Goal: Task Accomplishment & Management: Use online tool/utility

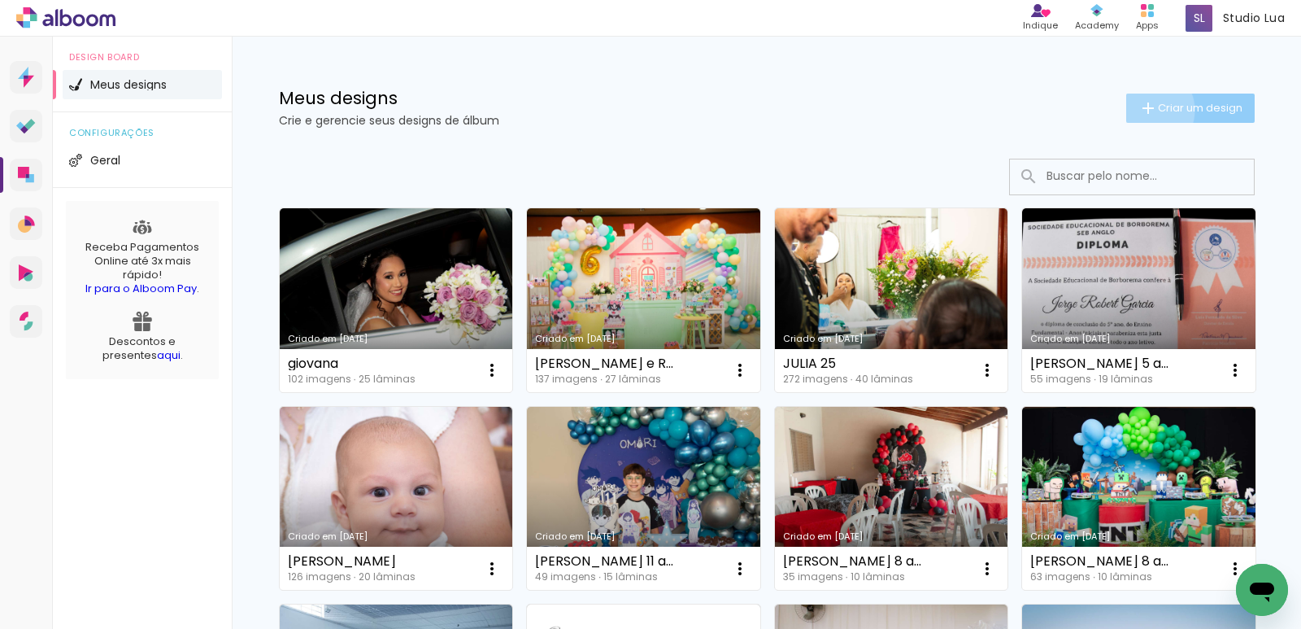
click at [1138, 110] on iron-icon at bounding box center [1148, 108] width 20 height 20
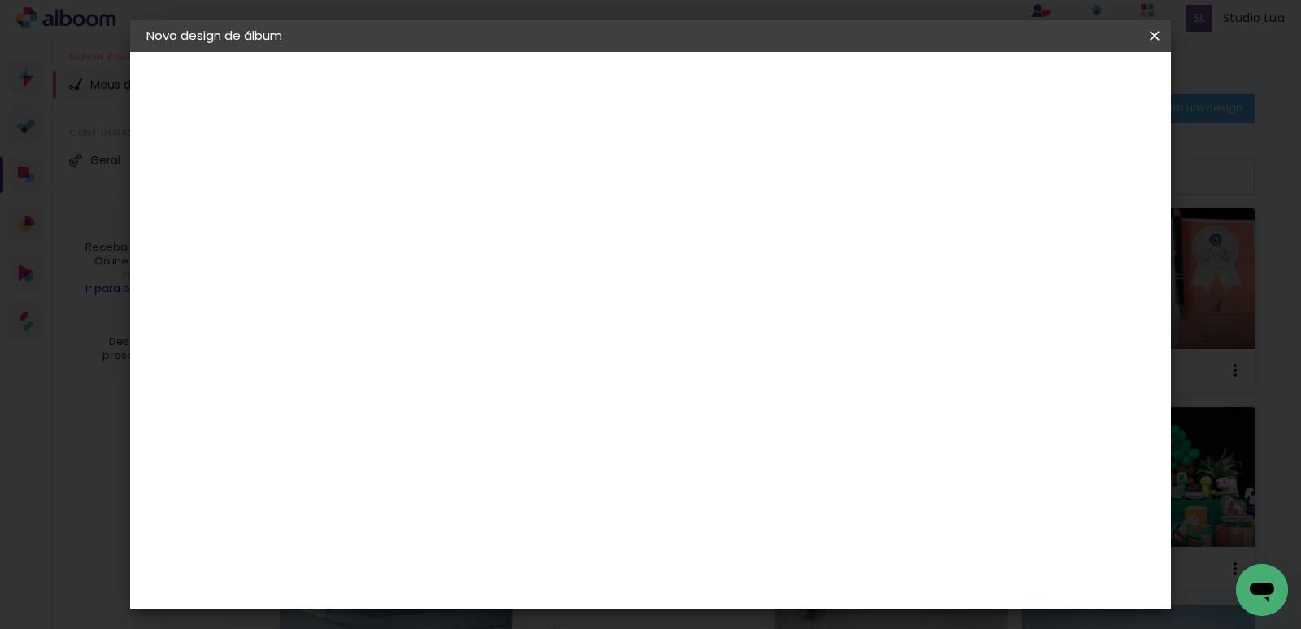
click at [412, 221] on input at bounding box center [412, 218] width 0 height 25
type input "livia 15 anos"
type paper-input "livia 15 anos"
click at [0, 0] on slot "Avançar" at bounding box center [0, 0] width 0 height 0
click at [438, 303] on input at bounding box center [454, 309] width 164 height 20
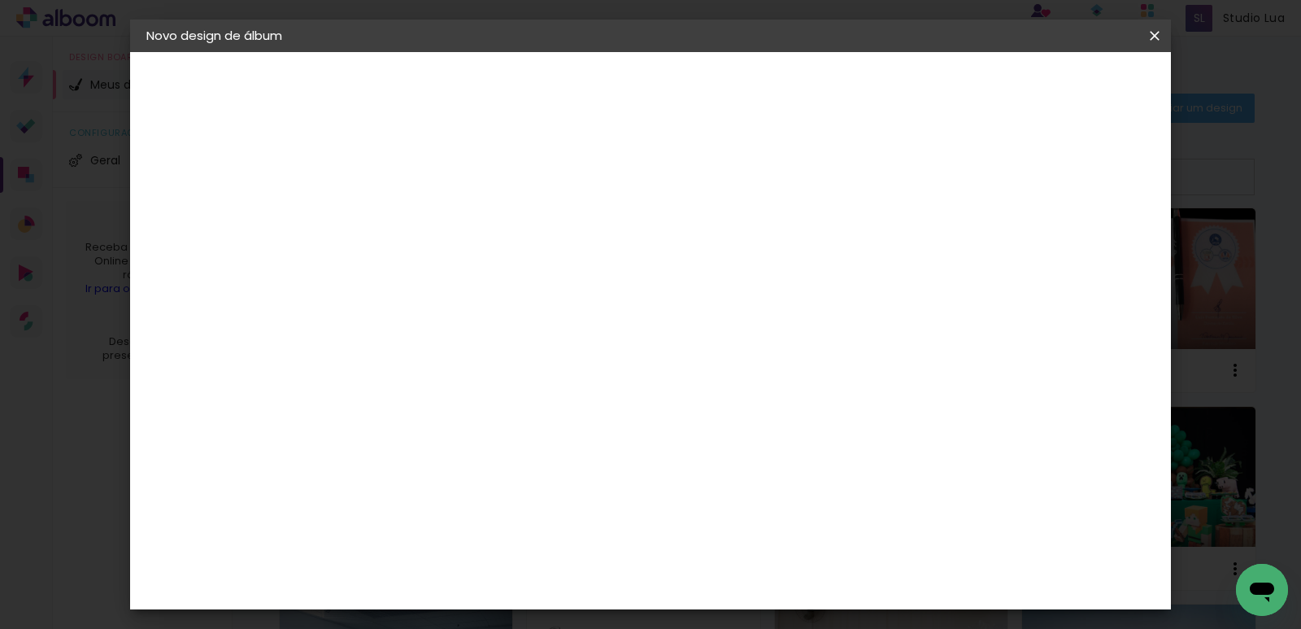
type input "foto"
type paper-input "foto"
click at [431, 551] on div "Foto 15" at bounding box center [416, 564] width 29 height 26
click at [0, 0] on slot "Avançar" at bounding box center [0, 0] width 0 height 0
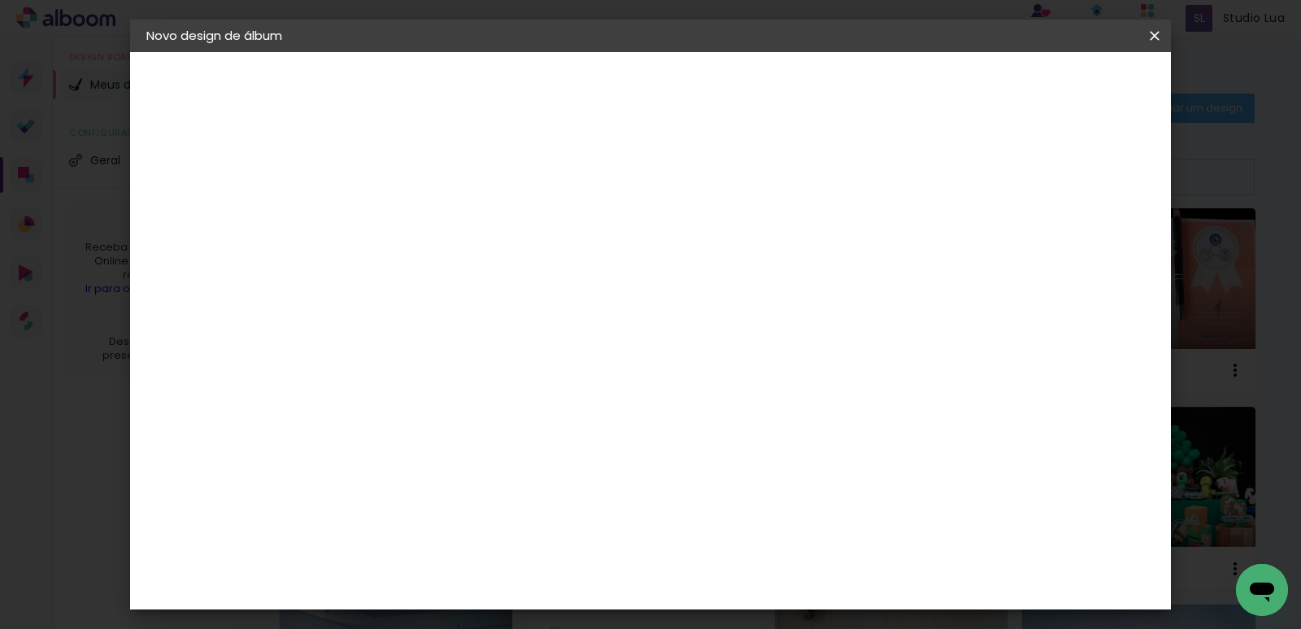
click at [522, 611] on span "30 × 30" at bounding box center [484, 627] width 76 height 33
click at [0, 0] on slot "Avançar" at bounding box center [0, 0] width 0 height 0
click at [943, 75] on paper-button "Iniciar design" at bounding box center [890, 86] width 107 height 28
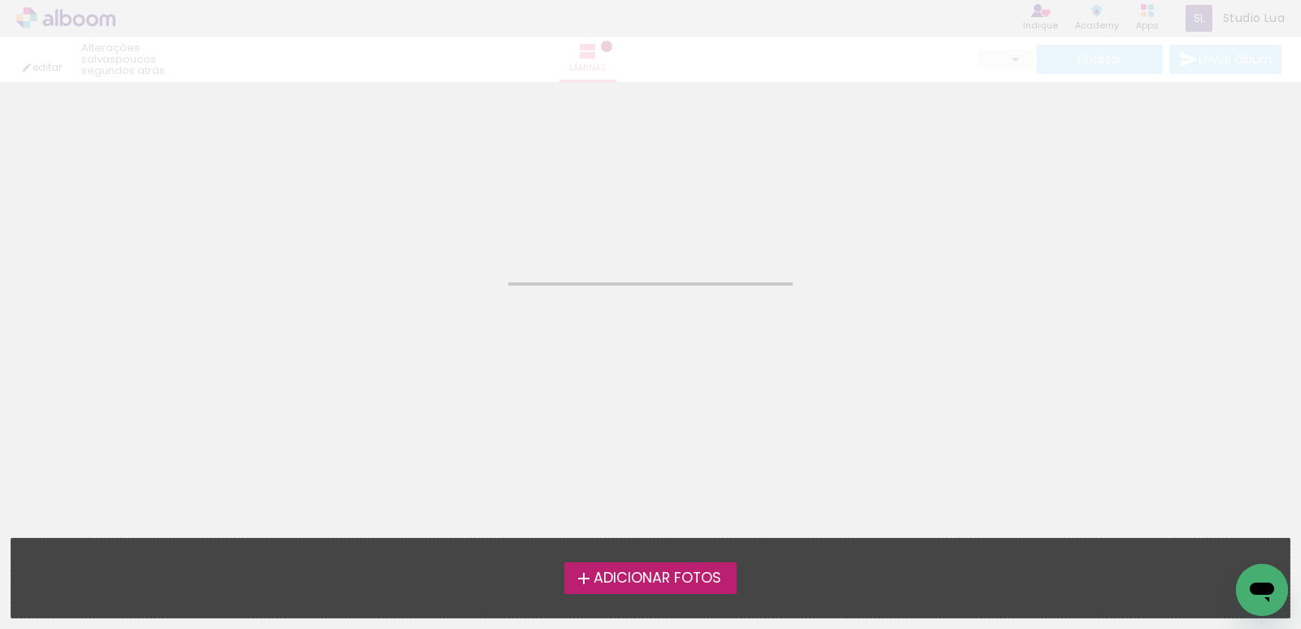
click at [655, 575] on span "Adicionar Fotos" at bounding box center [658, 578] width 128 height 15
click at [0, 0] on input "file" at bounding box center [0, 0] width 0 height 0
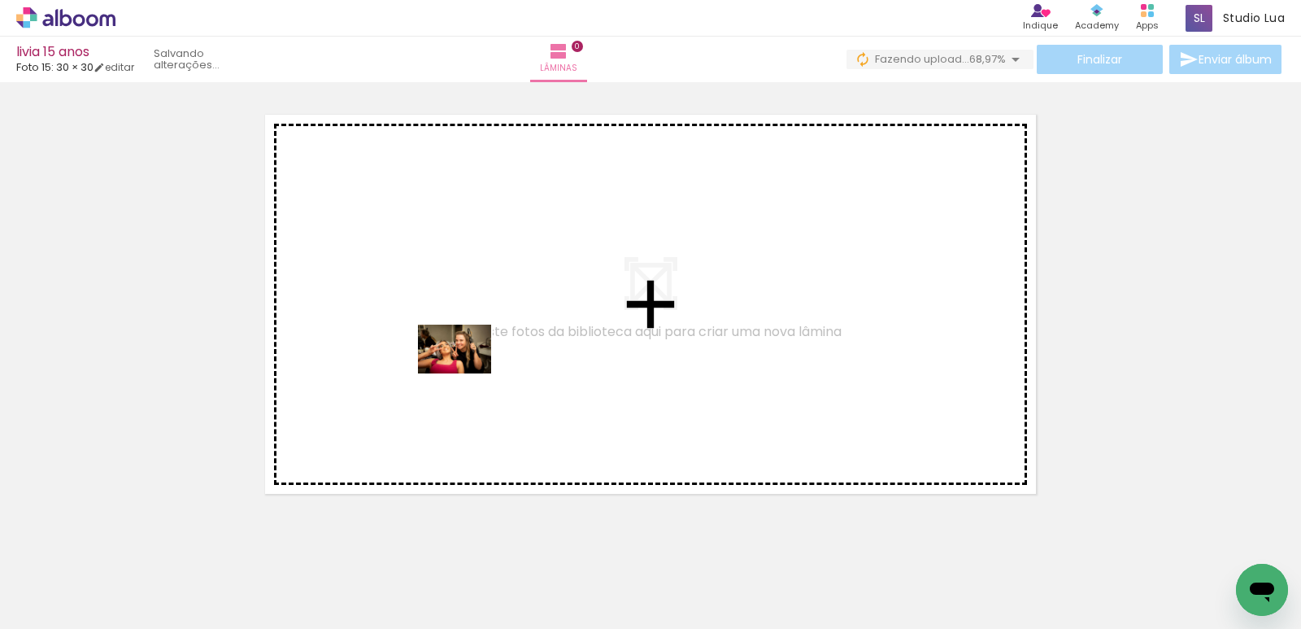
click at [467, 373] on quentale-workspace at bounding box center [650, 314] width 1301 height 629
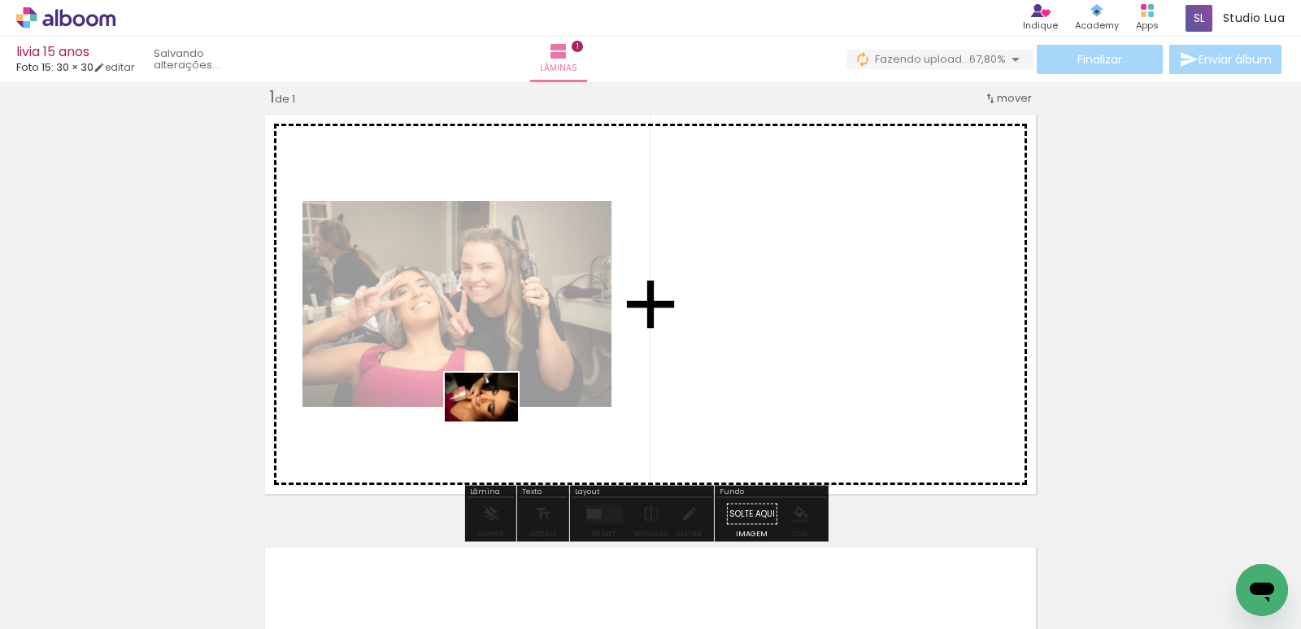
drag, startPoint x: 321, startPoint y: 577, endPoint x: 494, endPoint y: 421, distance: 232.6
click at [494, 421] on quentale-workspace at bounding box center [650, 314] width 1301 height 629
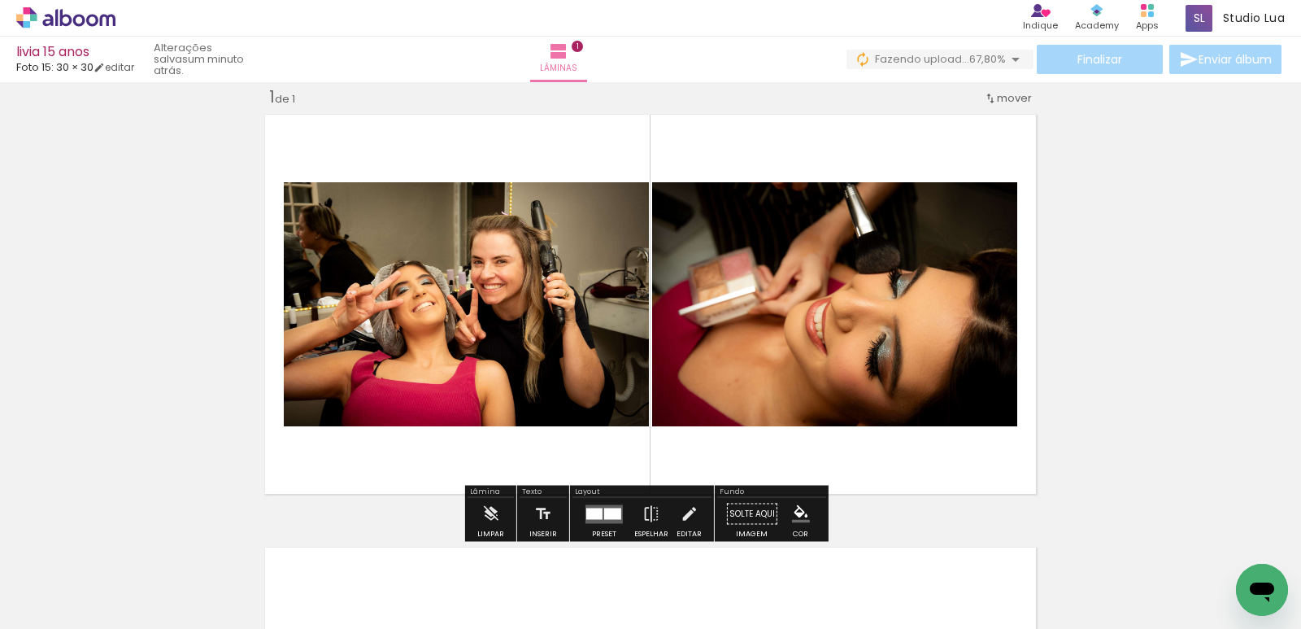
drag, startPoint x: 408, startPoint y: 575, endPoint x: 522, endPoint y: 558, distance: 115.1
click at [494, 442] on quentale-workspace at bounding box center [650, 314] width 1301 height 629
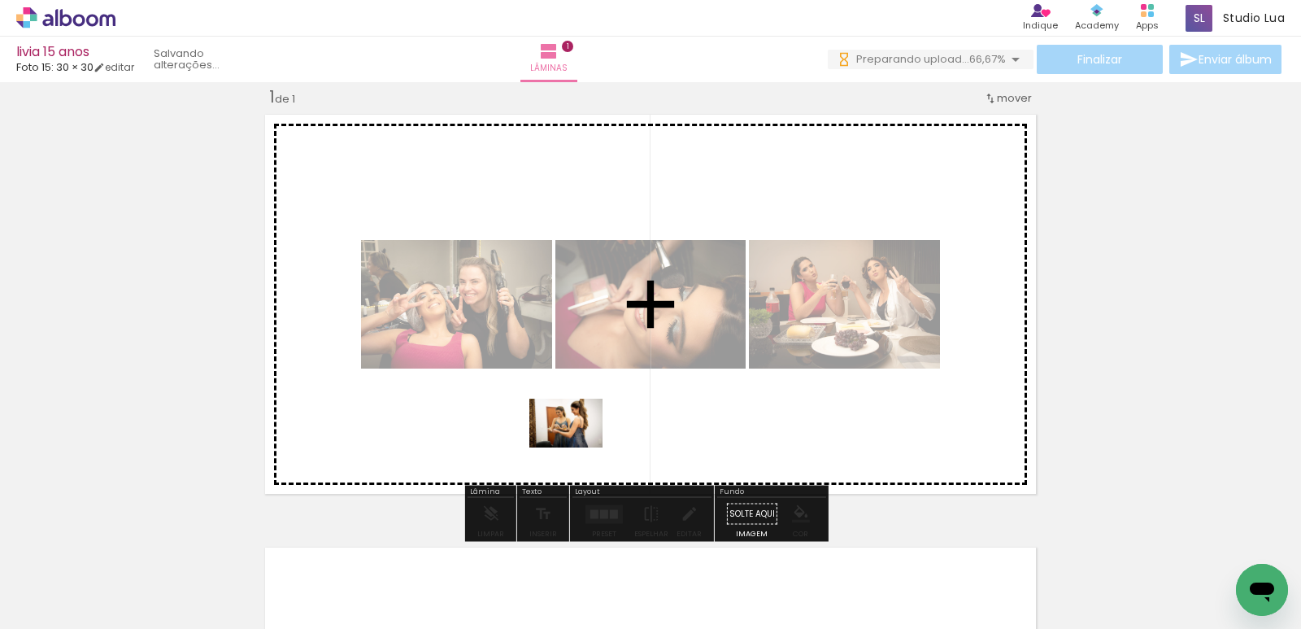
drag, startPoint x: 507, startPoint y: 581, endPoint x: 578, endPoint y: 447, distance: 152.0
click at [578, 447] on quentale-workspace at bounding box center [650, 314] width 1301 height 629
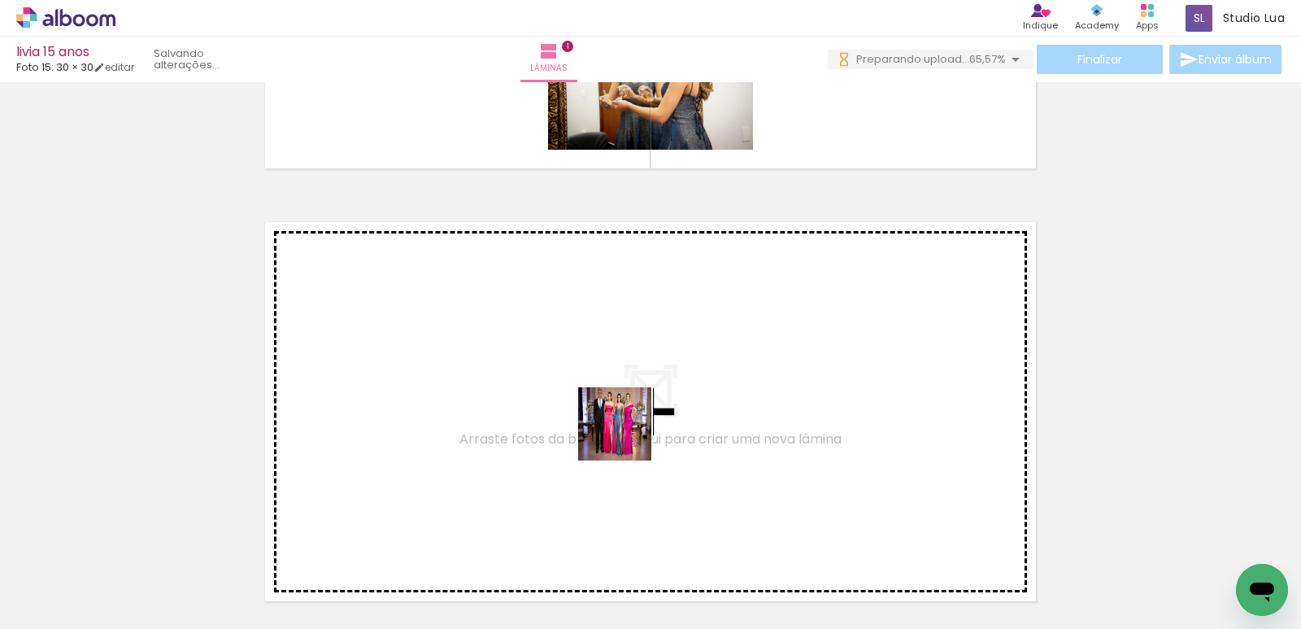
drag, startPoint x: 583, startPoint y: 580, endPoint x: 633, endPoint y: 420, distance: 167.1
click at [633, 420] on quentale-workspace at bounding box center [650, 314] width 1301 height 629
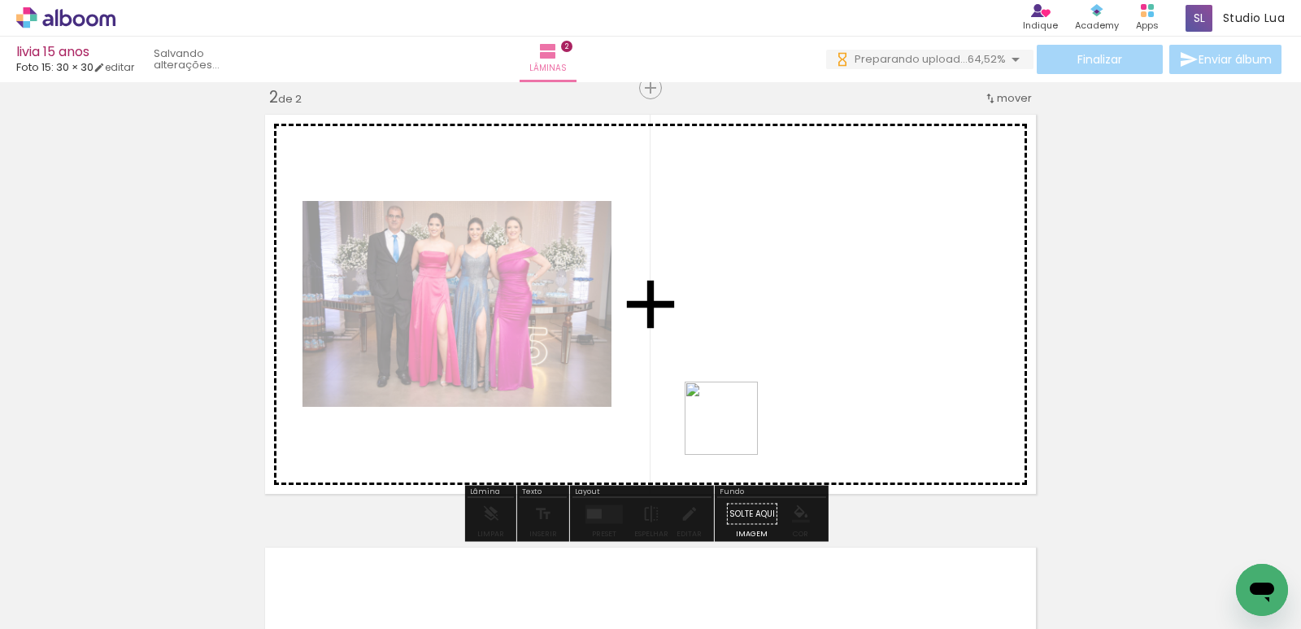
drag, startPoint x: 701, startPoint y: 502, endPoint x: 782, endPoint y: 574, distance: 108.8
click at [742, 411] on quentale-workspace at bounding box center [650, 314] width 1301 height 629
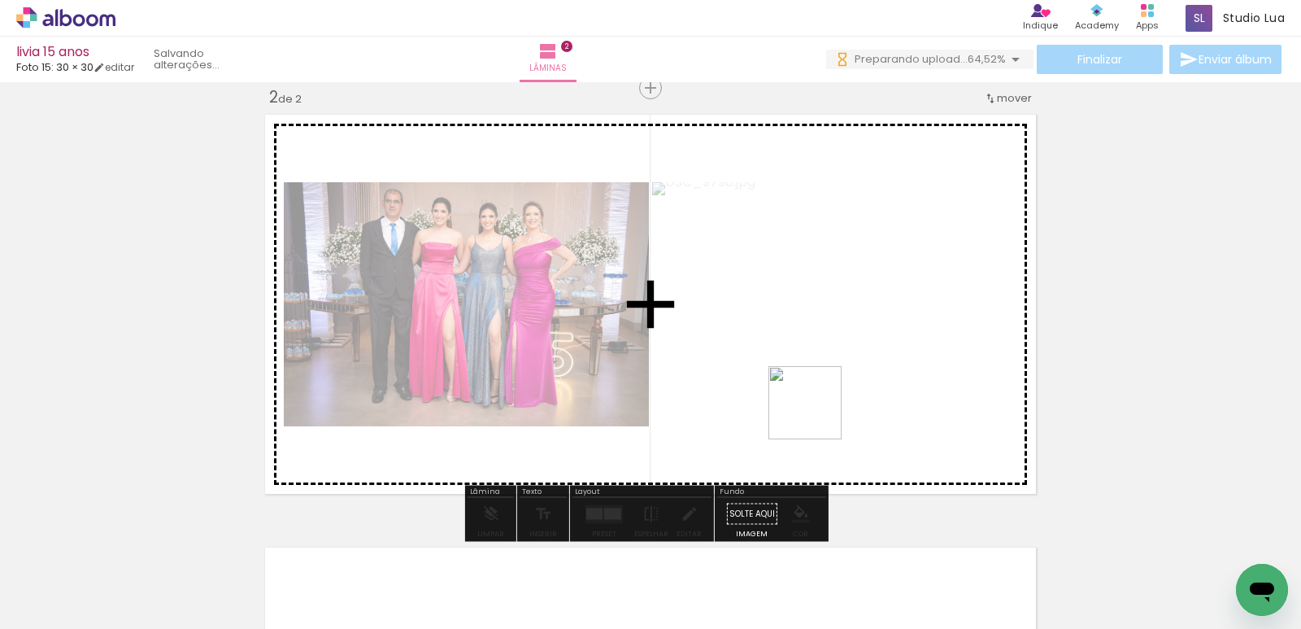
drag, startPoint x: 782, startPoint y: 574, endPoint x: 870, endPoint y: 537, distance: 95.4
click at [821, 407] on quentale-workspace at bounding box center [650, 314] width 1301 height 629
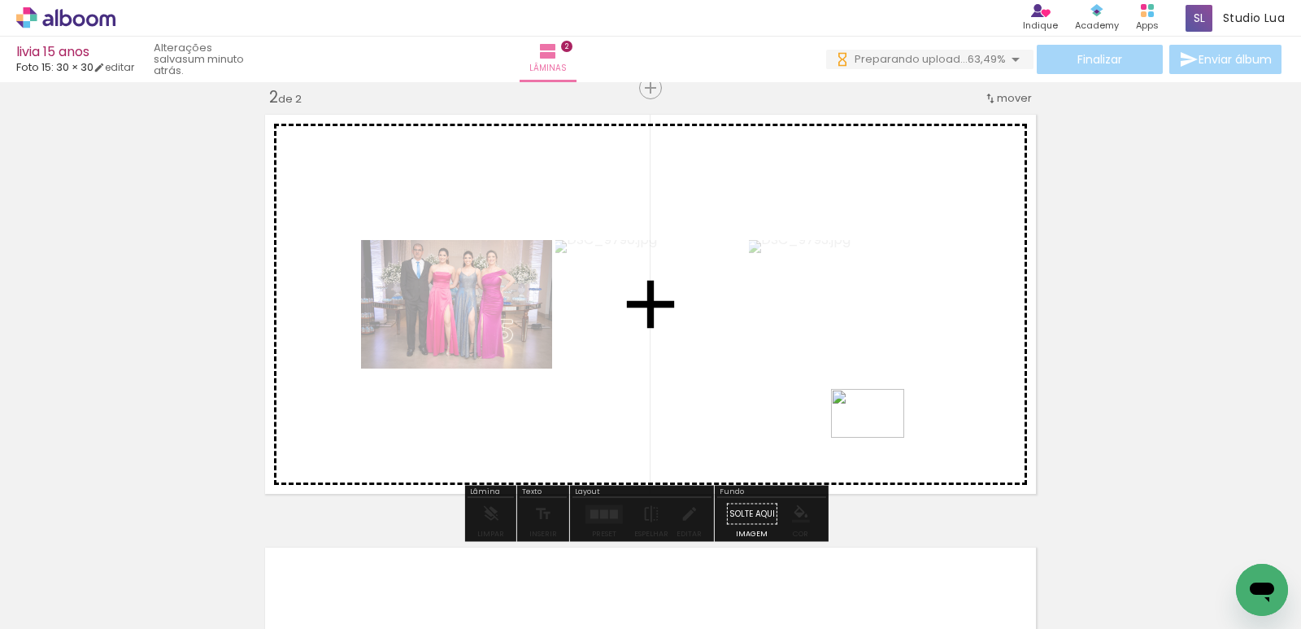
drag, startPoint x: 863, startPoint y: 565, endPoint x: 880, endPoint y: 437, distance: 128.7
click at [880, 437] on quentale-workspace at bounding box center [650, 314] width 1301 height 629
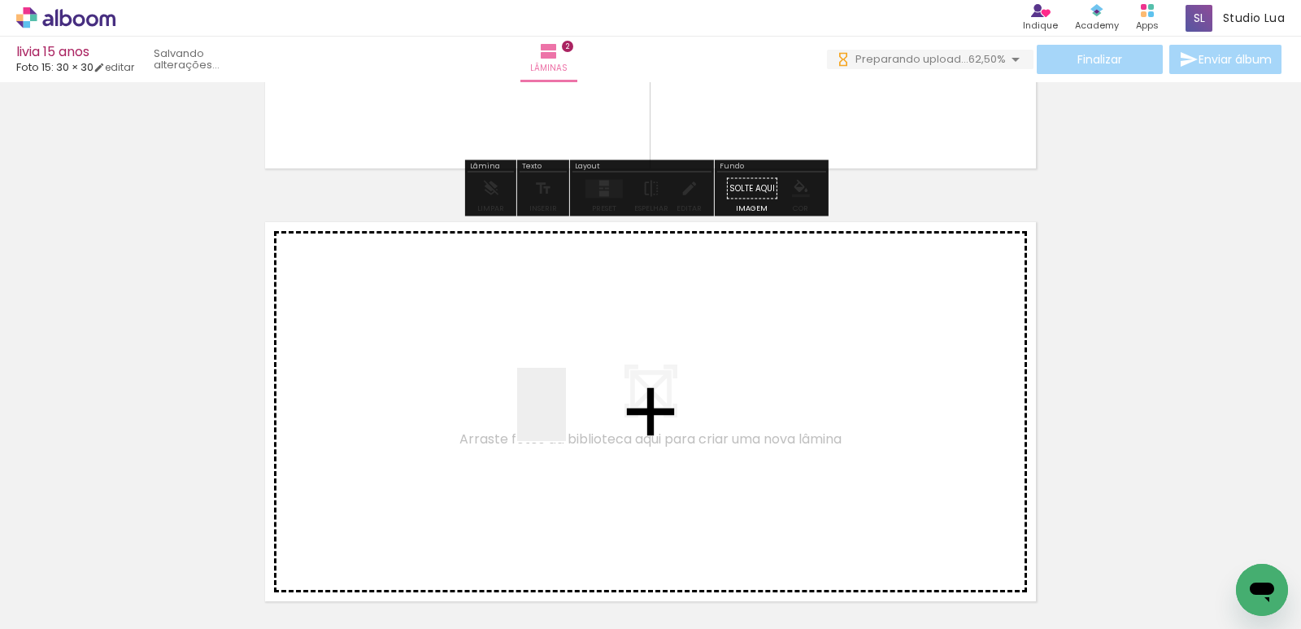
drag, startPoint x: 515, startPoint y: 585, endPoint x: 570, endPoint y: 411, distance: 182.6
click at [570, 411] on quentale-workspace at bounding box center [650, 314] width 1301 height 629
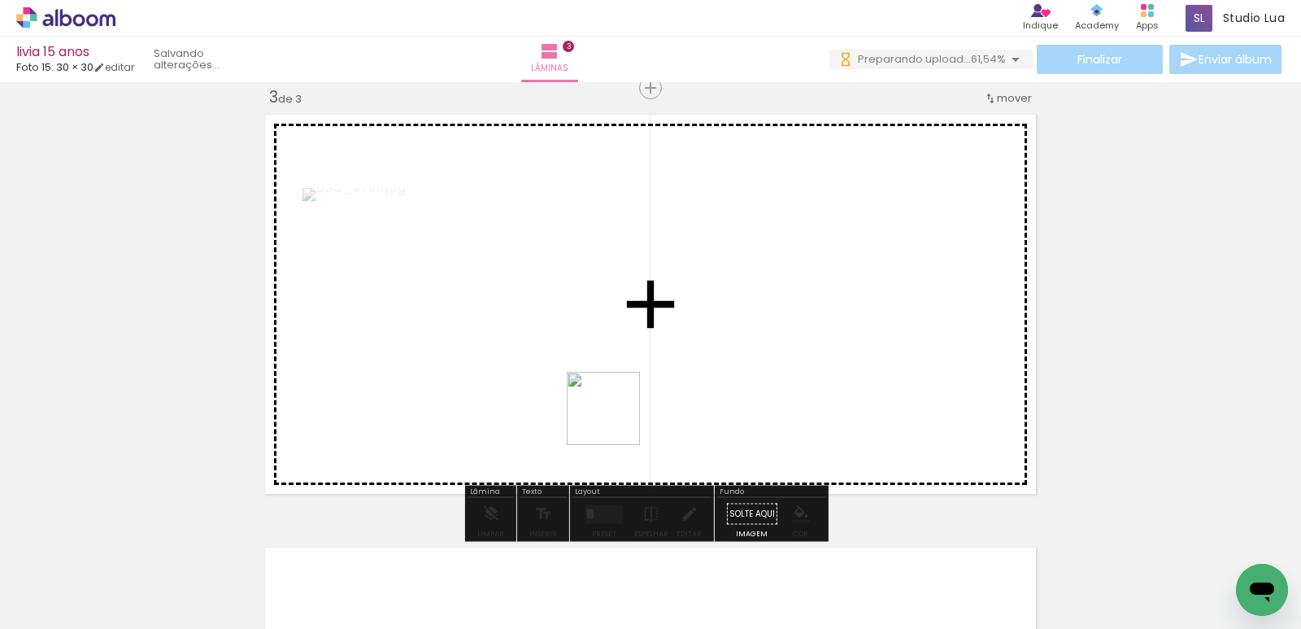
drag, startPoint x: 591, startPoint y: 558, endPoint x: 674, endPoint y: 534, distance: 86.2
click at [633, 387] on quentale-workspace at bounding box center [650, 314] width 1301 height 629
drag, startPoint x: 681, startPoint y: 570, endPoint x: 738, endPoint y: 419, distance: 161.9
click at [738, 419] on quentale-workspace at bounding box center [650, 314] width 1301 height 629
drag, startPoint x: 801, startPoint y: 510, endPoint x: 842, endPoint y: 429, distance: 90.2
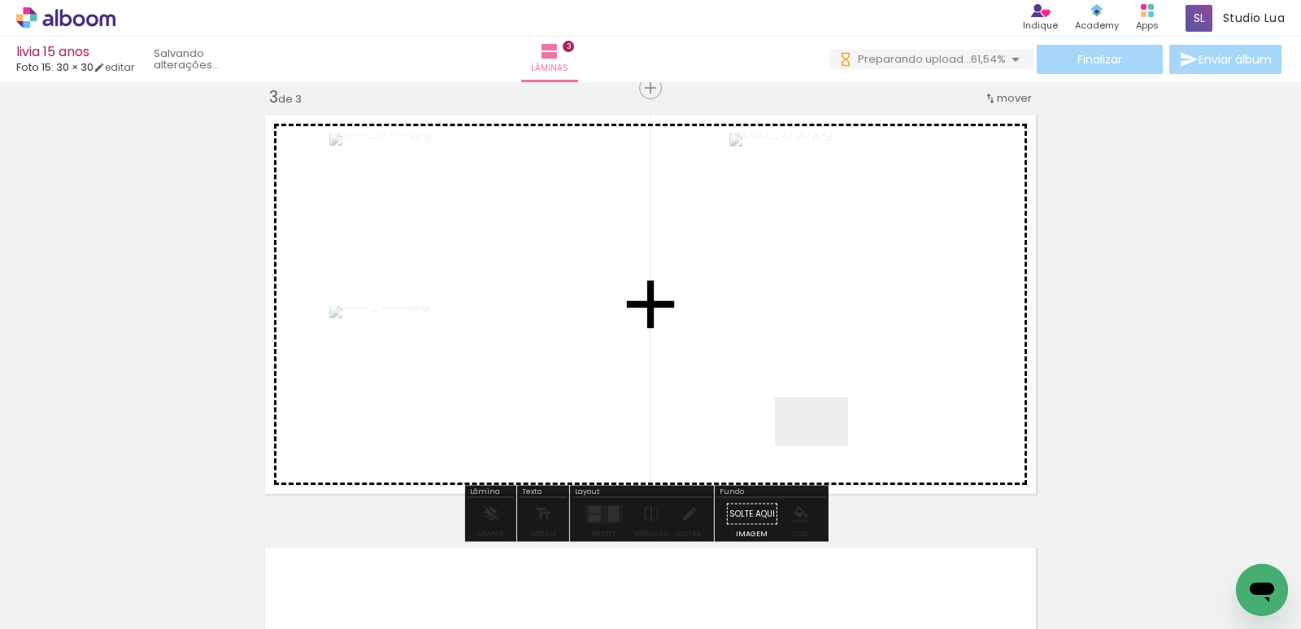
click at [831, 430] on quentale-workspace at bounding box center [650, 314] width 1301 height 629
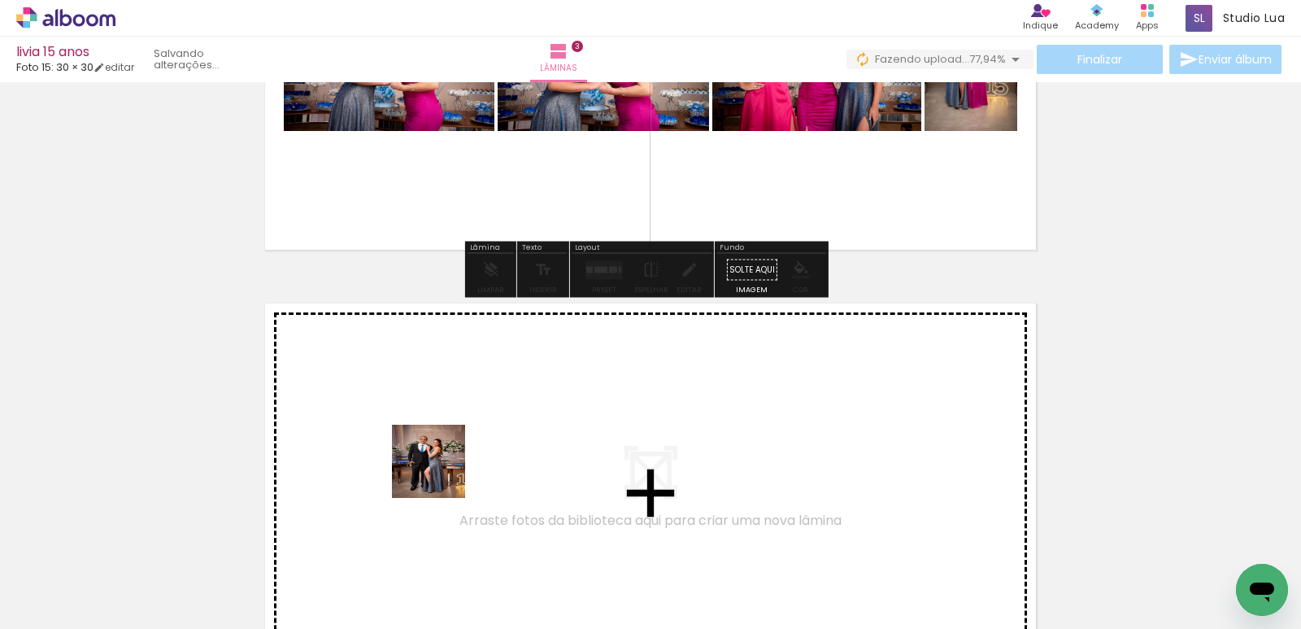
drag, startPoint x: 398, startPoint y: 580, endPoint x: 464, endPoint y: 439, distance: 155.3
click at [464, 439] on quentale-workspace at bounding box center [650, 314] width 1301 height 629
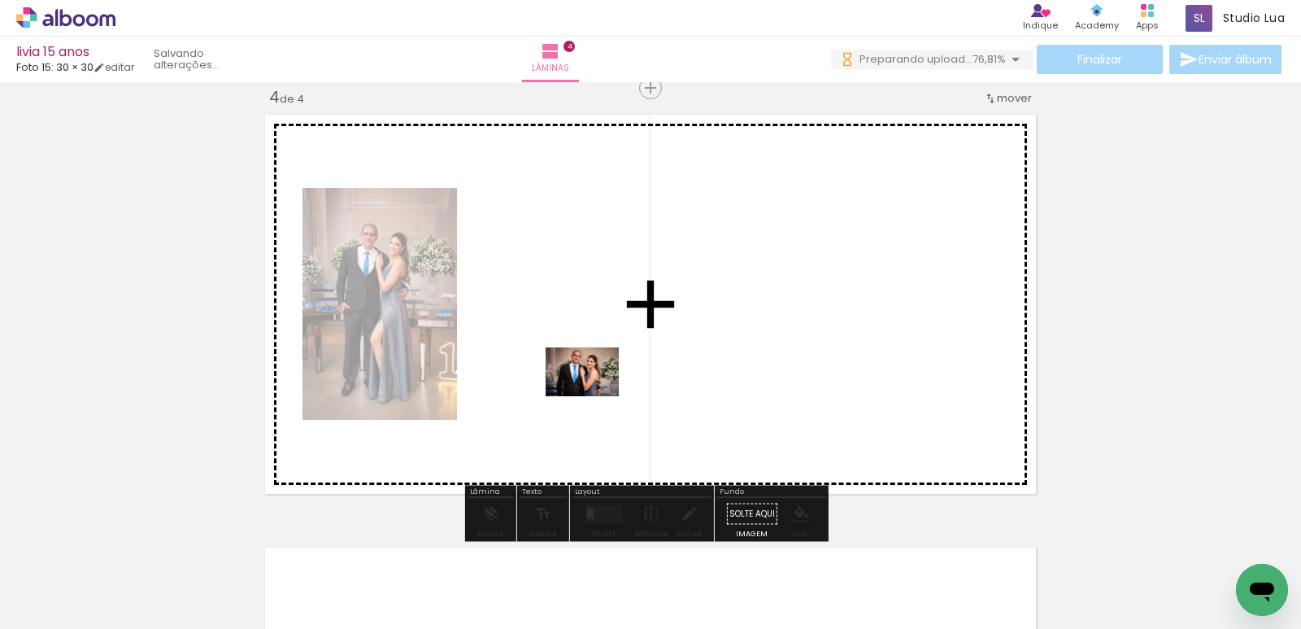
drag, startPoint x: 559, startPoint y: 441, endPoint x: 600, endPoint y: 389, distance: 65.4
click at [600, 389] on quentale-workspace at bounding box center [650, 314] width 1301 height 629
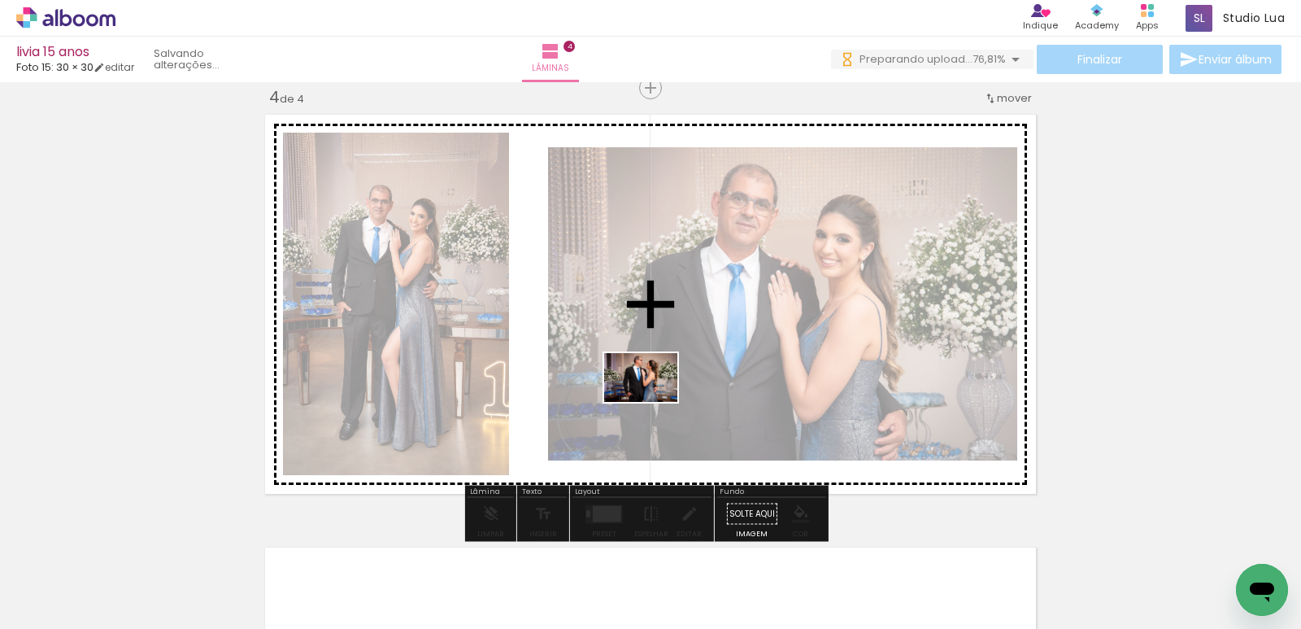
drag, startPoint x: 592, startPoint y: 568, endPoint x: 653, endPoint y: 402, distance: 176.7
click at [653, 402] on quentale-workspace at bounding box center [650, 314] width 1301 height 629
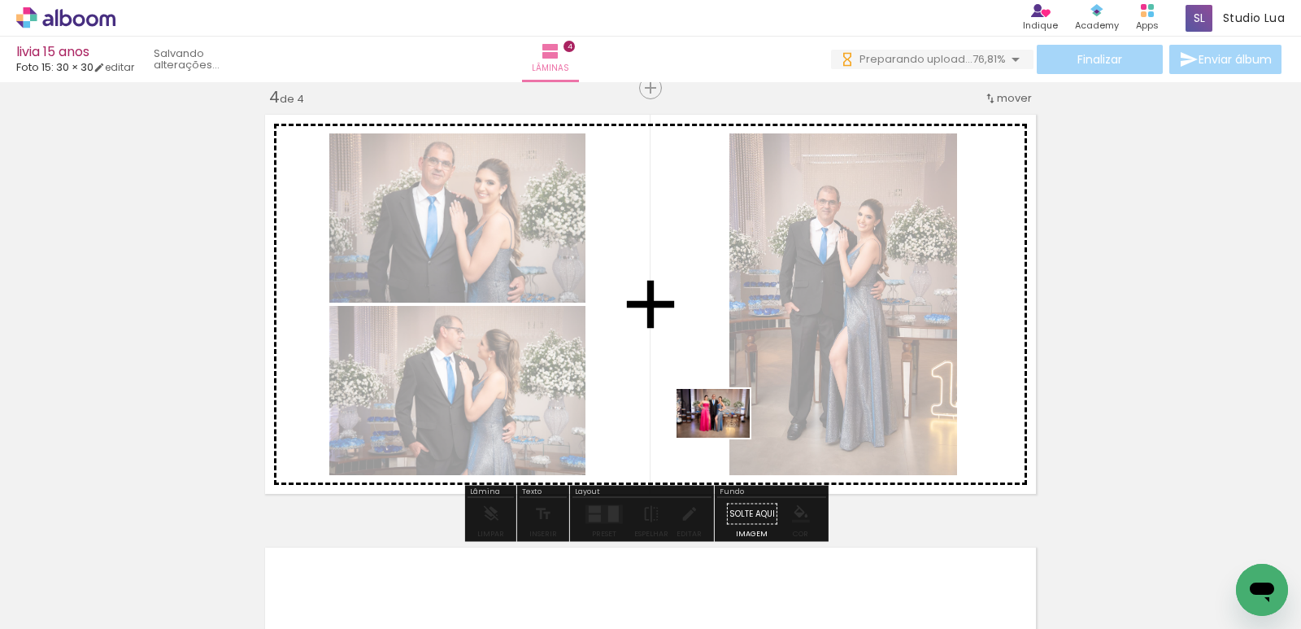
drag, startPoint x: 686, startPoint y: 572, endPoint x: 734, endPoint y: 402, distance: 176.6
click at [734, 402] on quentale-workspace at bounding box center [650, 314] width 1301 height 629
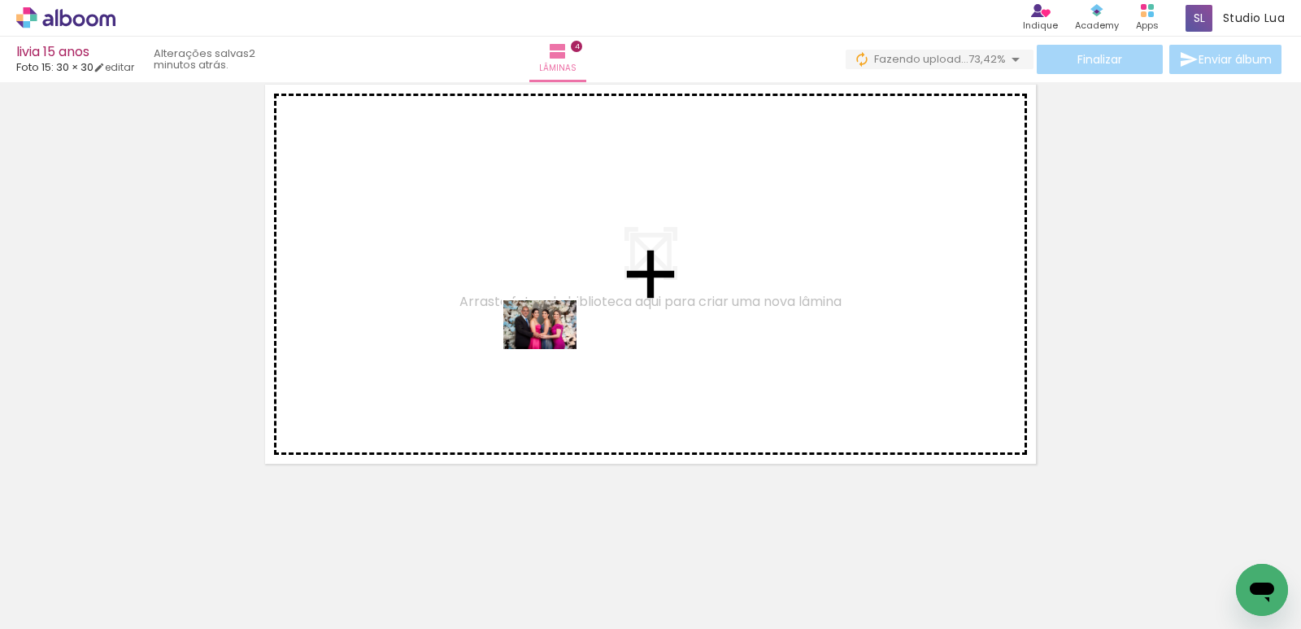
drag, startPoint x: 541, startPoint y: 377, endPoint x: 552, endPoint y: 349, distance: 30.7
click at [552, 349] on quentale-workspace at bounding box center [650, 314] width 1301 height 629
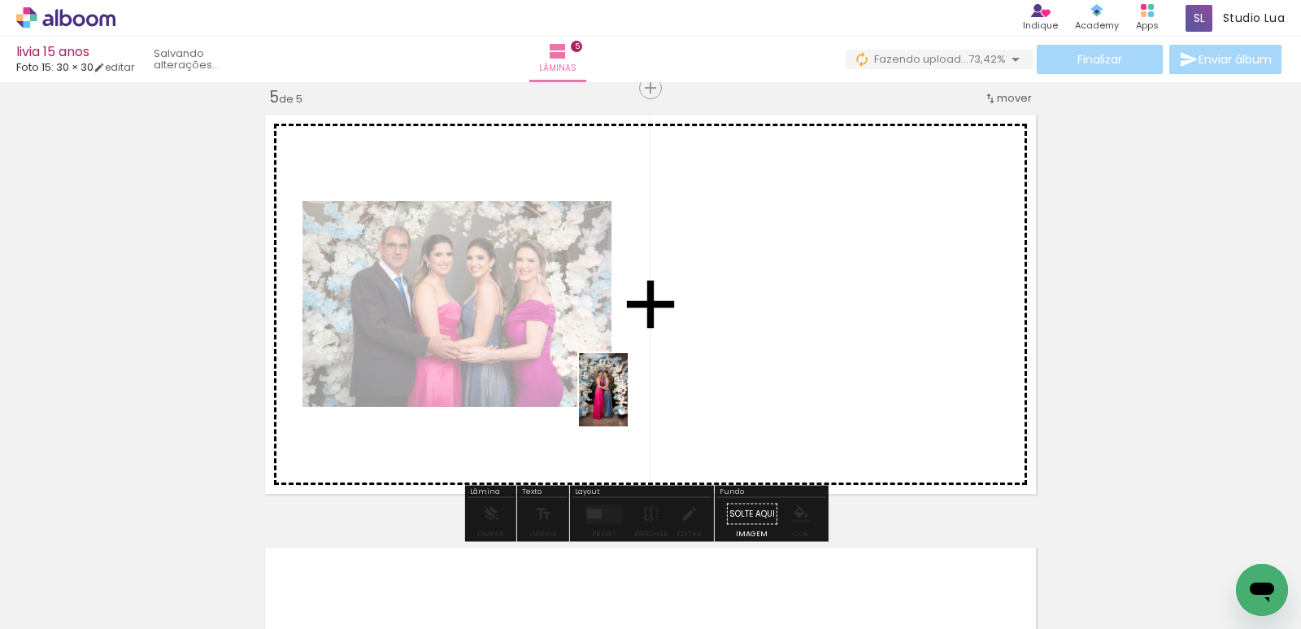
drag, startPoint x: 545, startPoint y: 568, endPoint x: 628, endPoint y: 402, distance: 185.4
click at [628, 402] on quentale-workspace at bounding box center [650, 314] width 1301 height 629
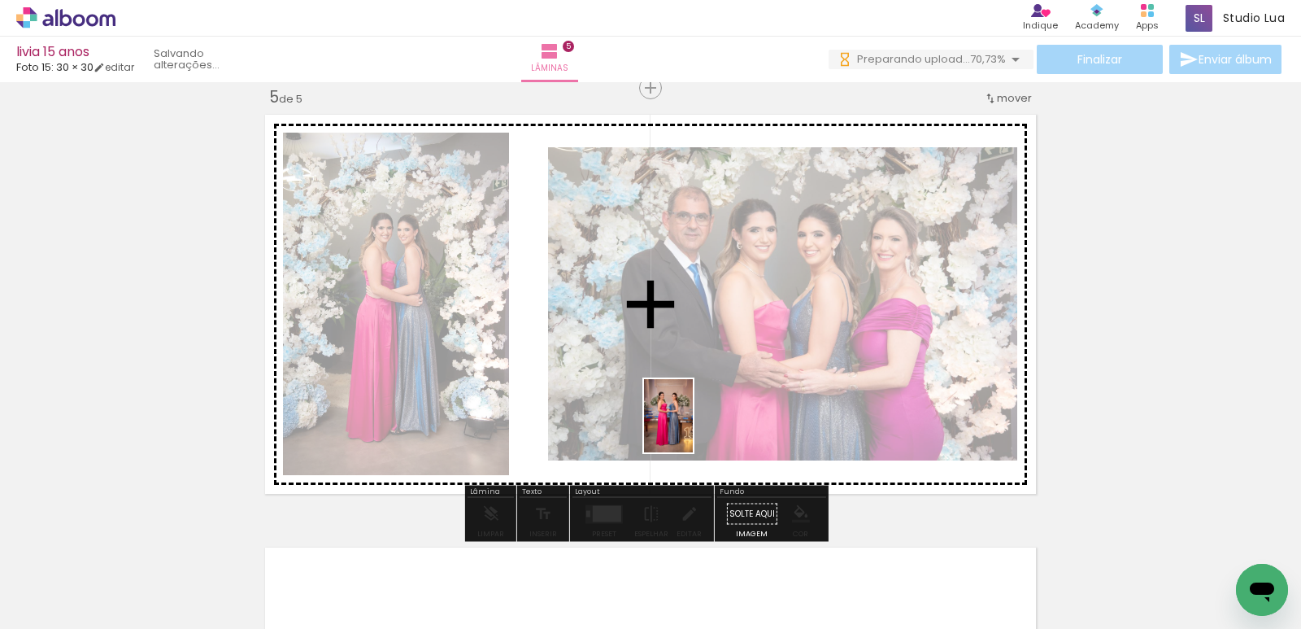
drag, startPoint x: 626, startPoint y: 594, endPoint x: 693, endPoint y: 428, distance: 178.8
click at [693, 428] on quentale-workspace at bounding box center [650, 314] width 1301 height 629
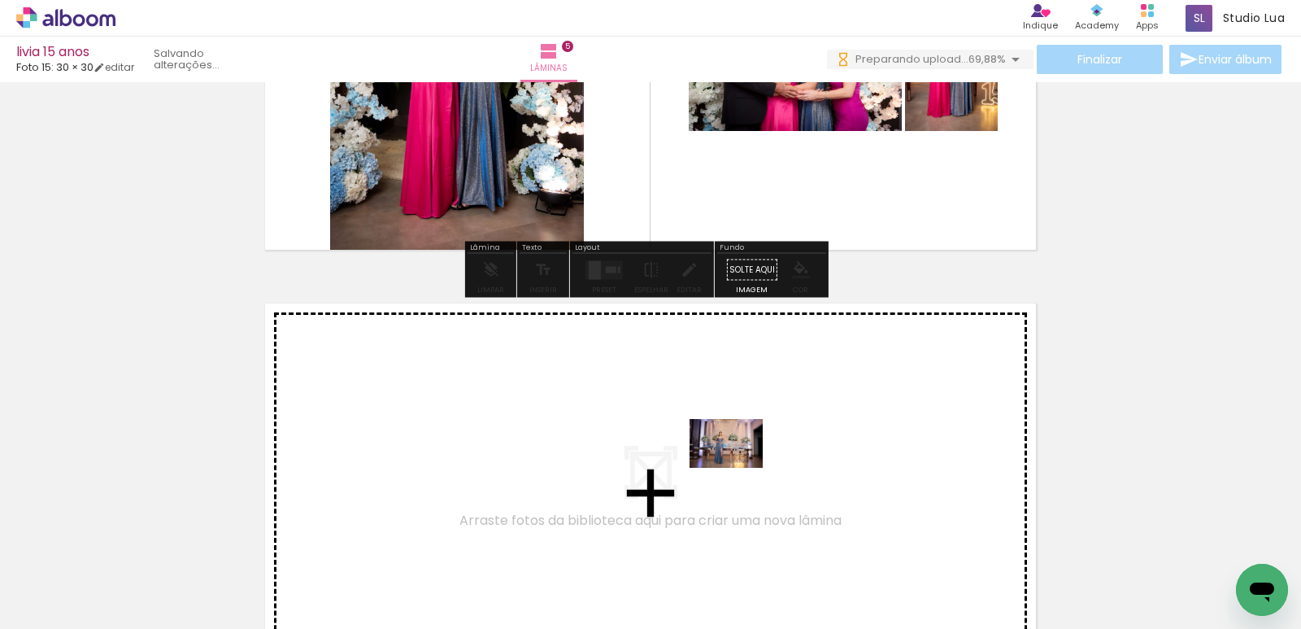
drag, startPoint x: 742, startPoint y: 576, endPoint x: 802, endPoint y: 534, distance: 73.5
click at [738, 464] on quentale-workspace at bounding box center [650, 314] width 1301 height 629
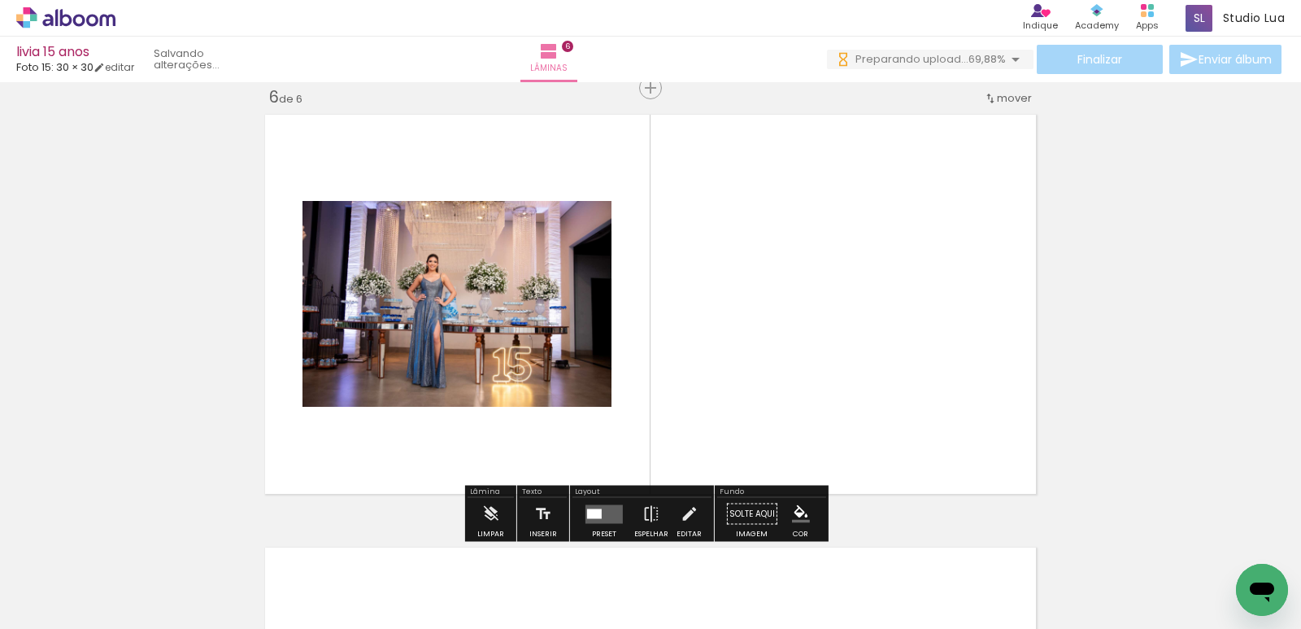
click at [844, 392] on quentale-workspace at bounding box center [650, 314] width 1301 height 629
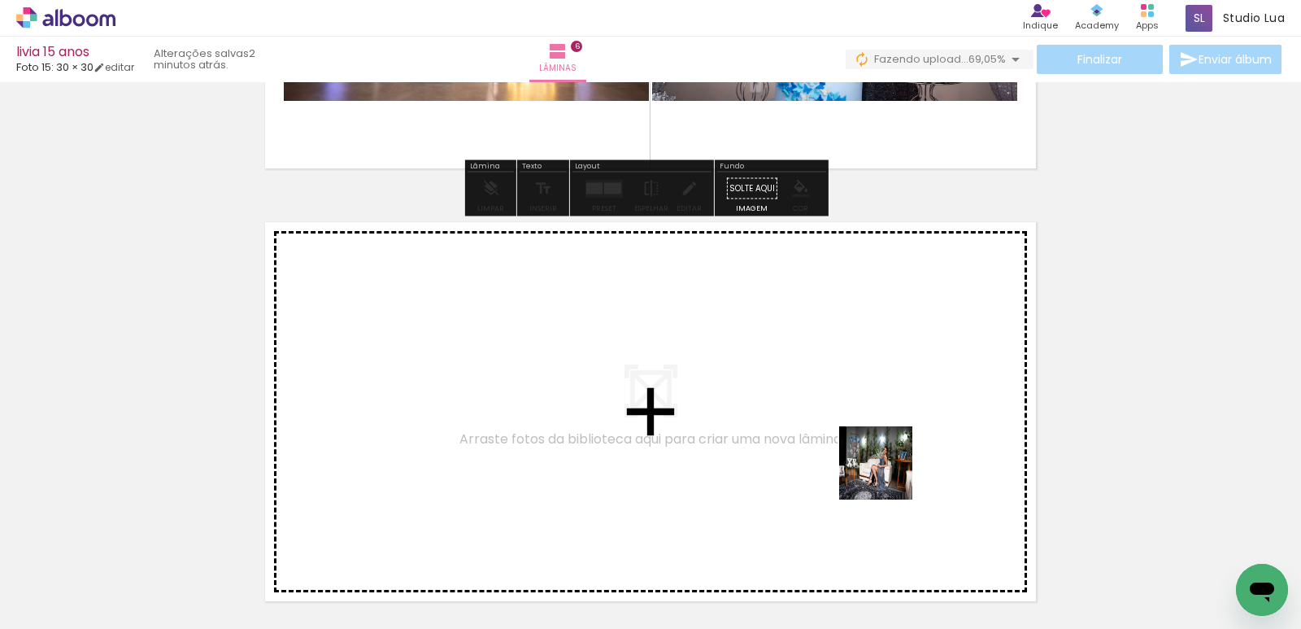
drag, startPoint x: 909, startPoint y: 568, endPoint x: 991, endPoint y: 559, distance: 82.6
click at [888, 466] on quentale-workspace at bounding box center [650, 314] width 1301 height 629
